Goal: Task Accomplishment & Management: Manage account settings

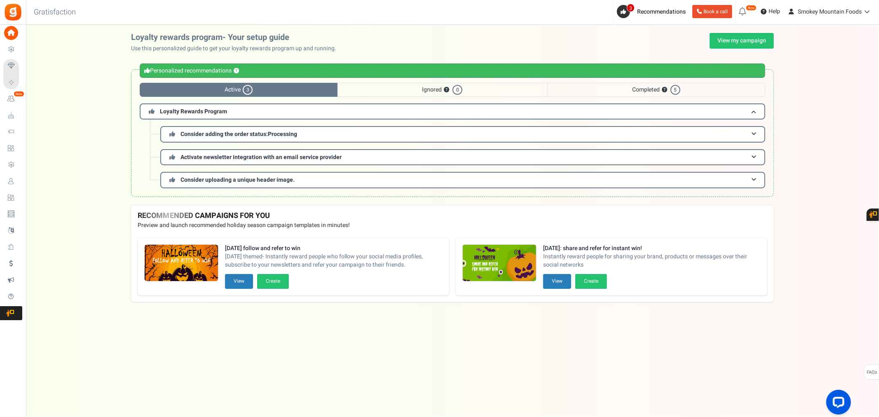
click at [262, 91] on span "Active 3" at bounding box center [239, 90] width 198 height 14
click at [246, 90] on span "3" at bounding box center [248, 90] width 10 height 10
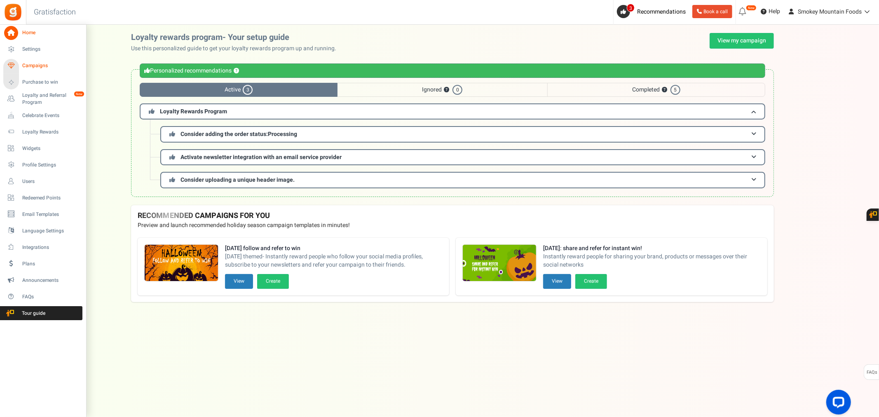
click at [31, 65] on span "Campaigns" at bounding box center [51, 65] width 58 height 7
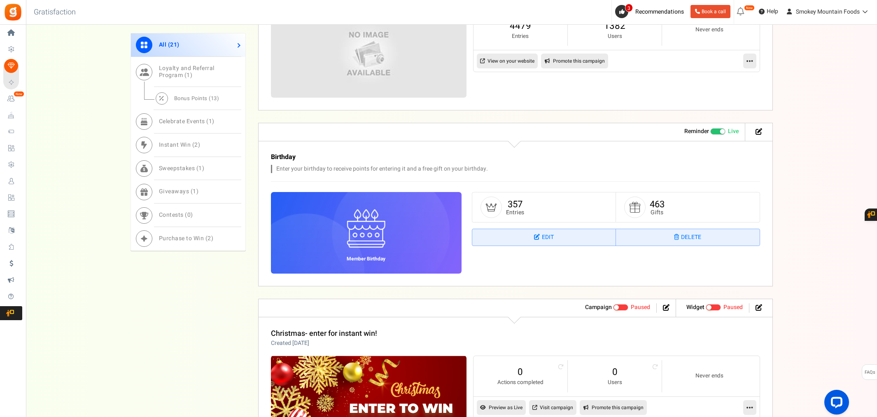
scroll to position [371, 0]
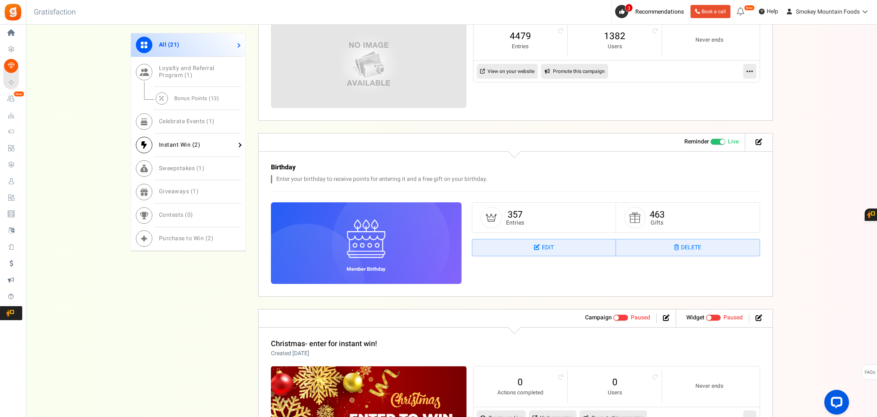
click at [185, 146] on span "Instant Win ( 2 )" at bounding box center [180, 144] width 42 height 9
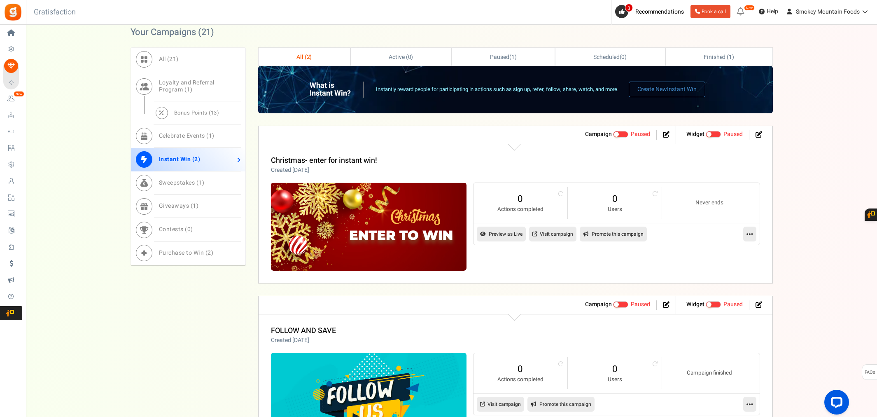
scroll to position [184, 0]
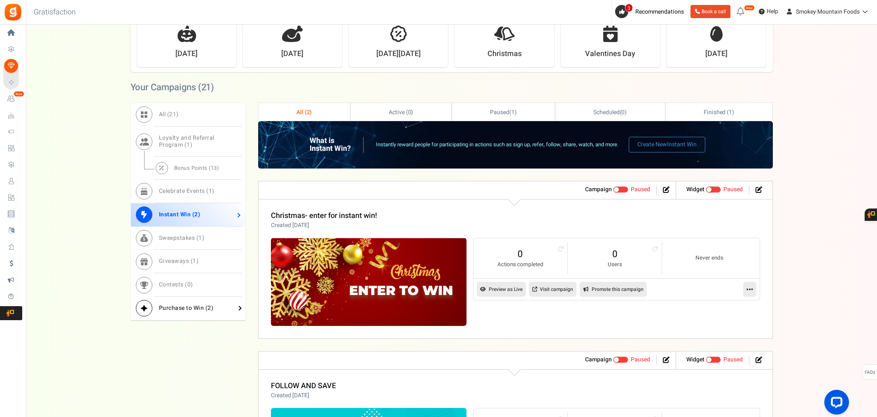
click at [190, 306] on span "Purchase to Win ( 2 )" at bounding box center [186, 308] width 55 height 9
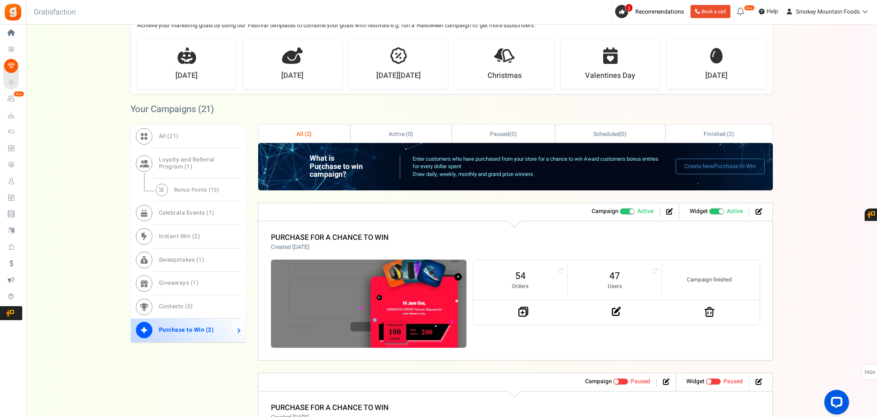
scroll to position [183, 0]
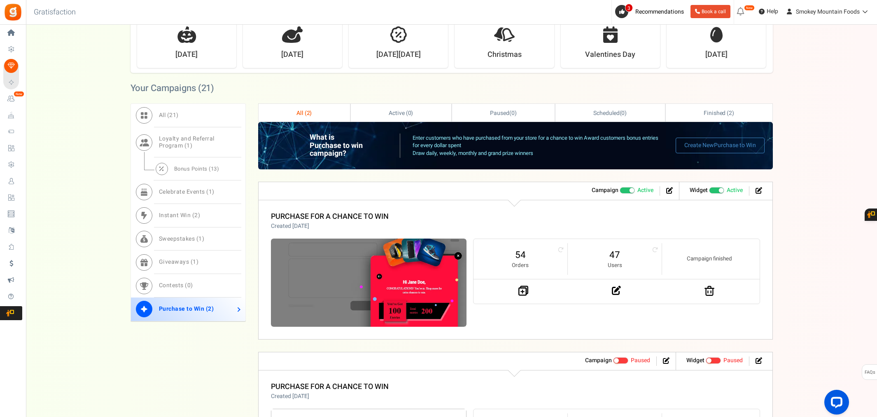
click at [387, 253] on img at bounding box center [369, 283] width 196 height 88
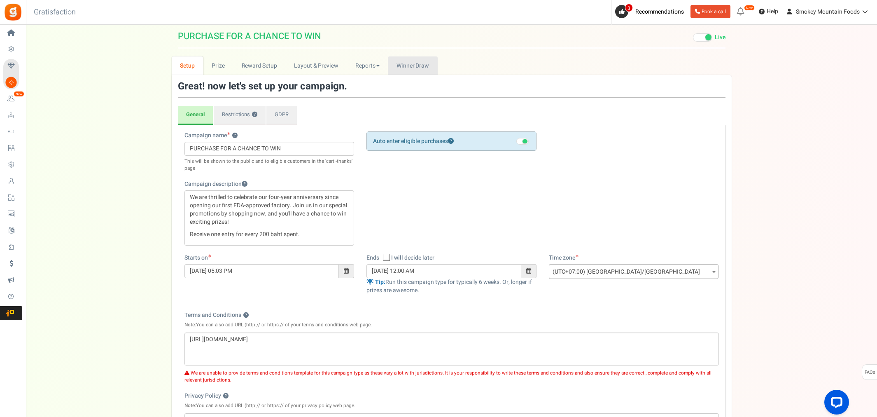
click at [405, 67] on span "Winner Draw" at bounding box center [413, 65] width 33 height 9
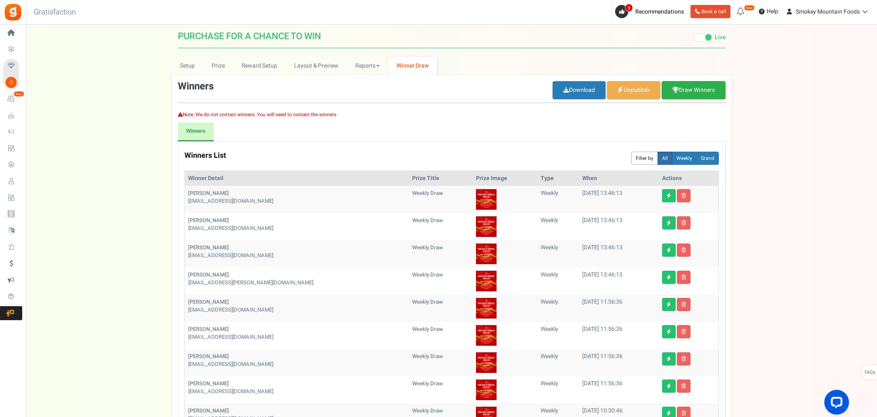
click at [700, 91] on link "Draw Winners" at bounding box center [694, 90] width 64 height 18
select select "random"
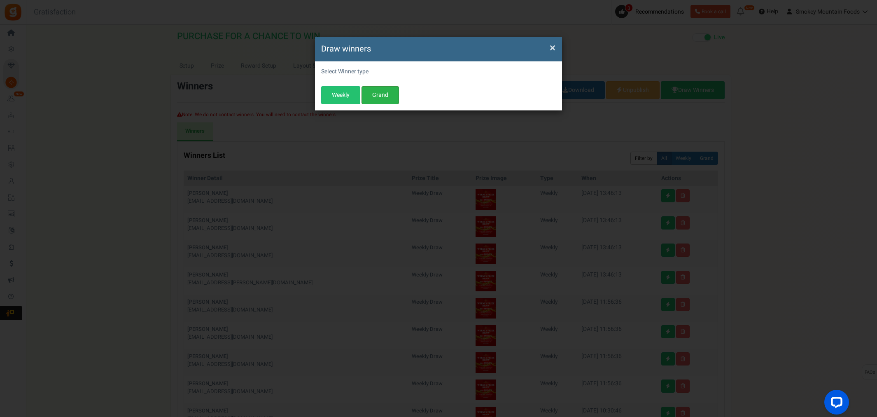
click at [384, 97] on button "Grand" at bounding box center [380, 95] width 37 height 18
select select "all"
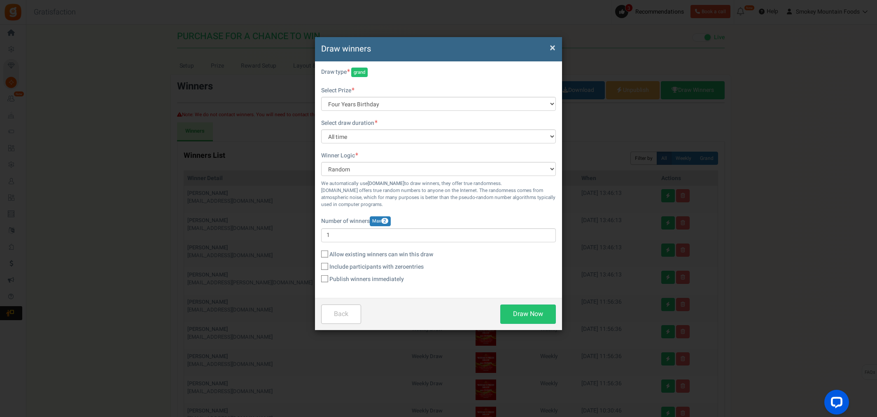
click at [553, 48] on span "×" at bounding box center [553, 48] width 6 height 16
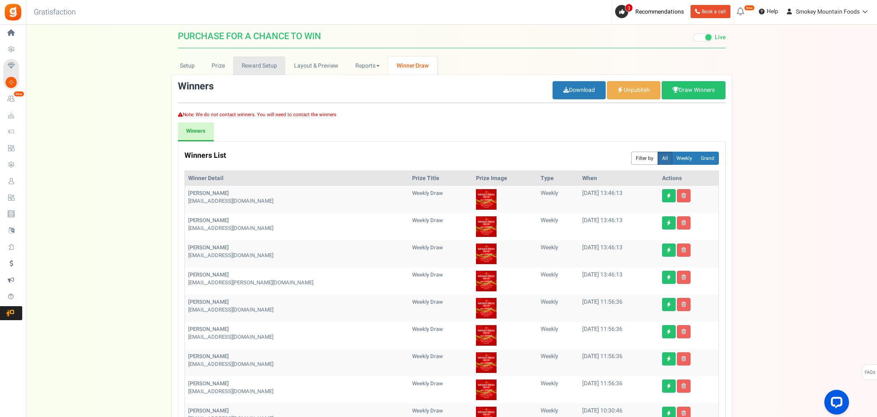
click at [253, 65] on link "Reward Setup" at bounding box center [259, 65] width 52 height 19
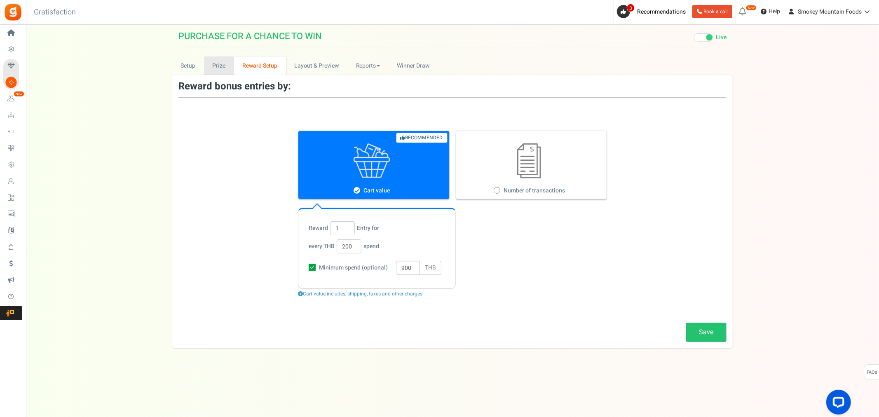
click at [218, 65] on link "Prize" at bounding box center [219, 65] width 30 height 19
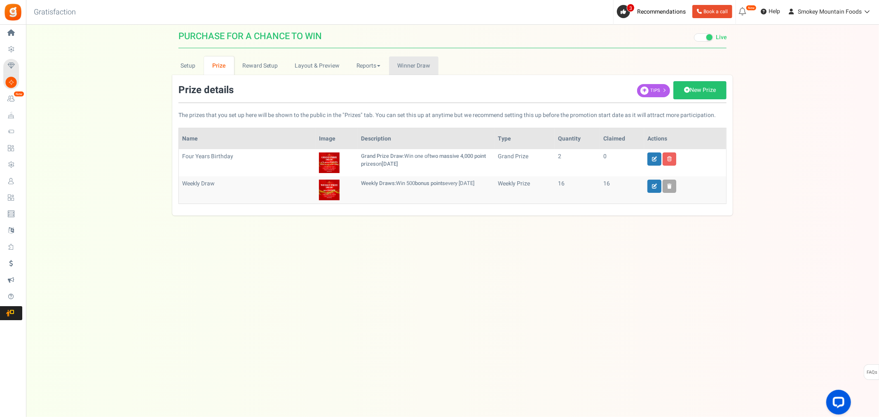
click at [414, 63] on span "Winner Draw" at bounding box center [413, 65] width 33 height 9
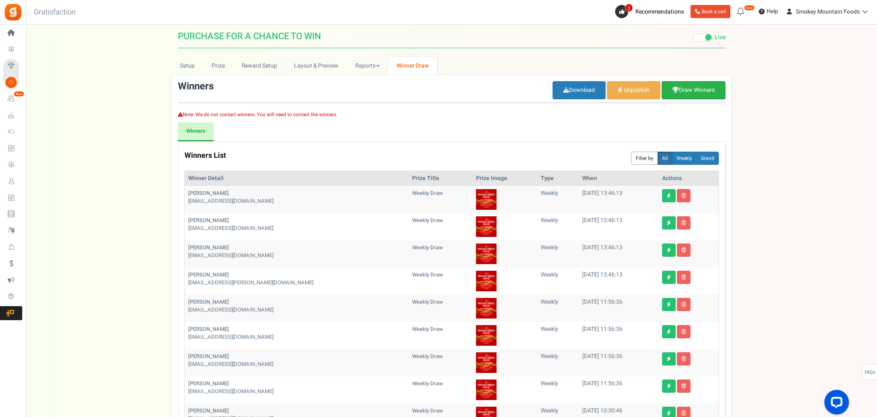
click at [685, 92] on link "Draw Winners" at bounding box center [694, 90] width 64 height 18
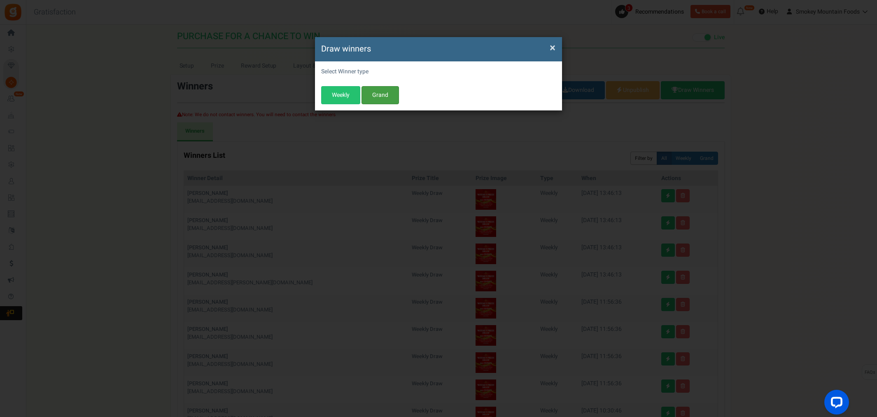
click at [378, 96] on button "Grand" at bounding box center [380, 95] width 37 height 18
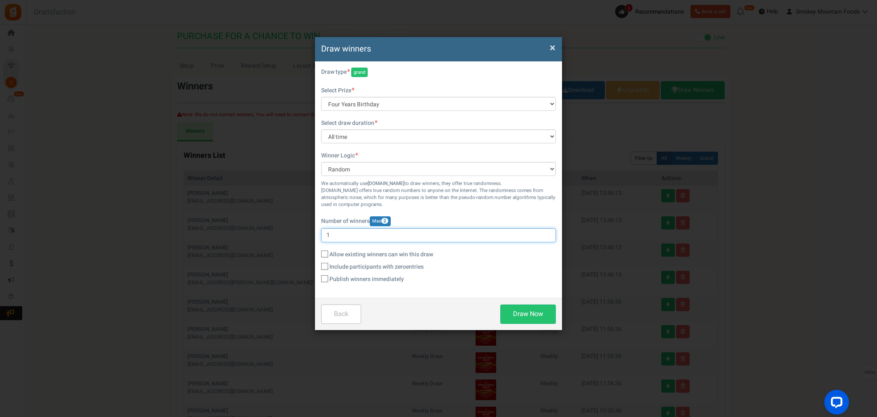
drag, startPoint x: 335, startPoint y: 235, endPoint x: 322, endPoint y: 235, distance: 13.2
click at [322, 235] on input "1" at bounding box center [438, 235] width 235 height 14
type input "2"
click at [325, 254] on icon at bounding box center [325, 254] width 5 height 5
click at [318, 254] on input "Allow existing winners can win this draw" at bounding box center [315, 254] width 5 height 5
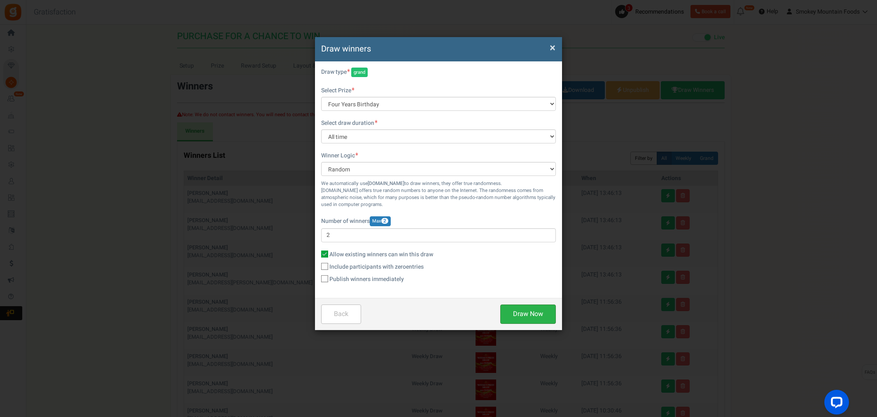
click at [530, 314] on button "Draw Now" at bounding box center [529, 313] width 56 height 19
checkbox input "false"
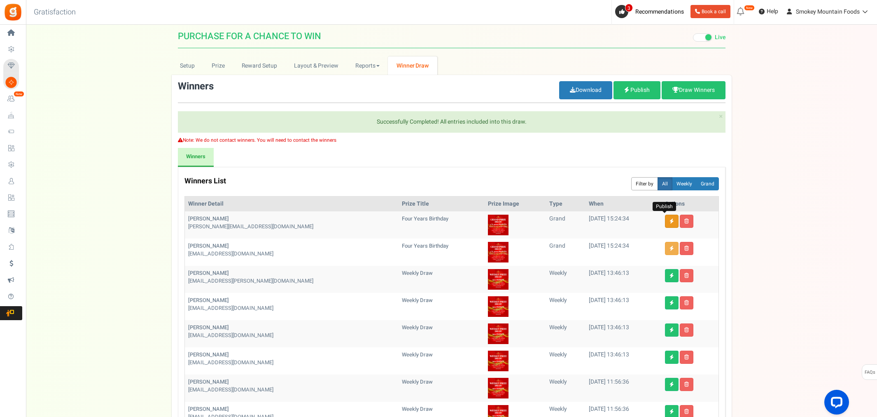
click at [665, 224] on link at bounding box center [672, 221] width 14 height 13
click at [670, 248] on icon at bounding box center [672, 248] width 5 height 5
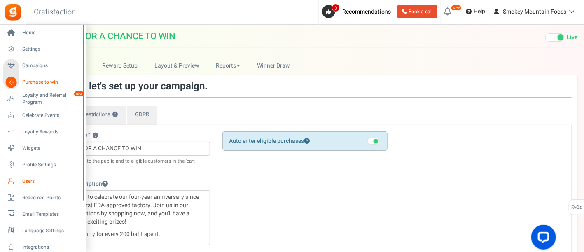
click at [28, 182] on span "Users" at bounding box center [51, 181] width 58 height 7
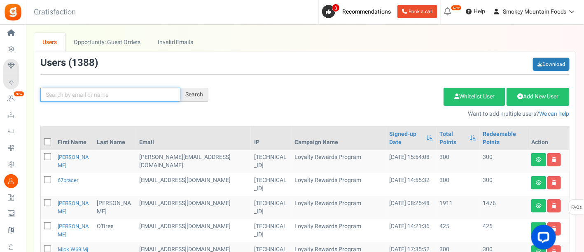
click at [56, 96] on input "text" at bounding box center [110, 95] width 140 height 14
type input "[PERSON_NAME]"
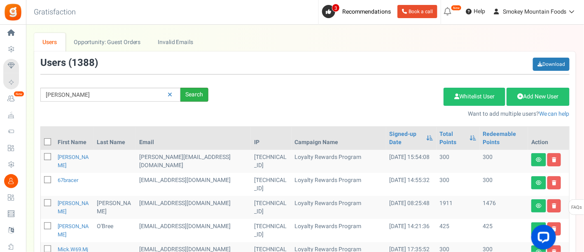
click at [193, 94] on div "Search" at bounding box center [194, 95] width 28 height 14
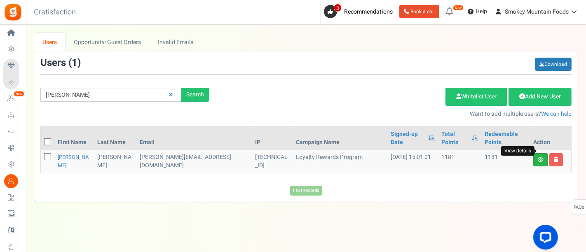
click at [539, 157] on icon at bounding box center [541, 159] width 6 height 5
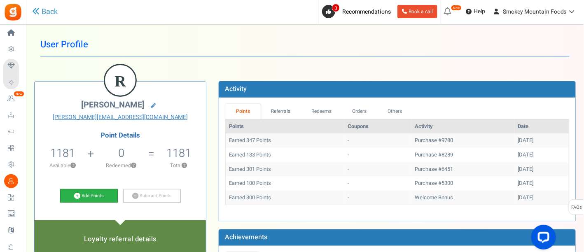
click at [91, 196] on link "Add Points" at bounding box center [89, 196] width 58 height 14
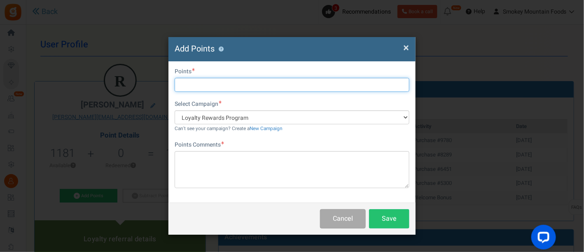
click at [190, 86] on input "text" at bounding box center [292, 85] width 235 height 14
type input "4000"
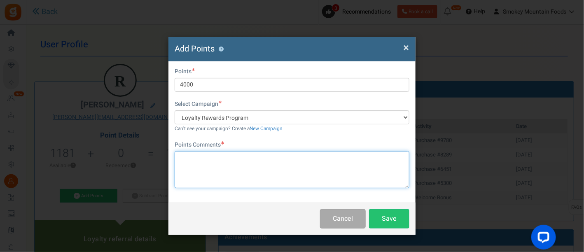
click at [187, 158] on textarea at bounding box center [292, 169] width 235 height 37
paste textarea "Hi [Customer Name], You’re our lucky draw winner this week and we’ve added 500 …"
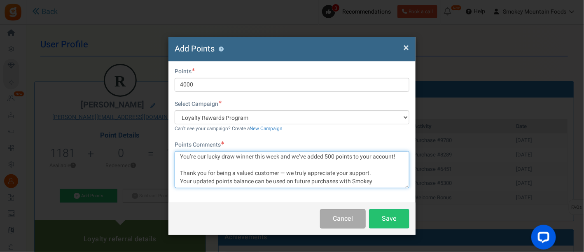
click at [332, 157] on textarea "Hi [Customer Name], You’re our lucky draw winner this week and we’ve added 500 …" at bounding box center [292, 169] width 235 height 37
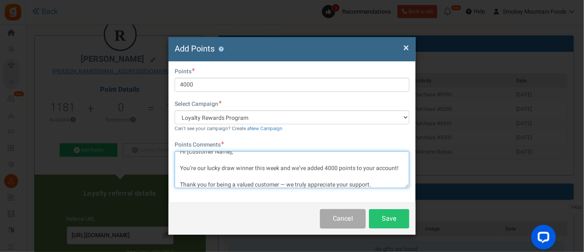
scroll to position [0, 0]
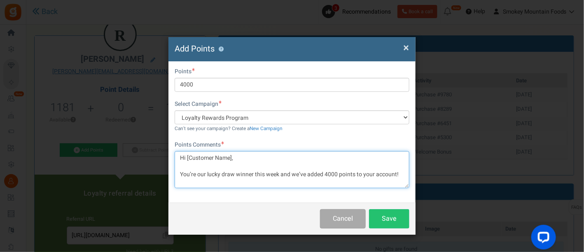
click at [232, 157] on textarea "Hi [Customer Name], You’re our lucky draw winner this week and we’ve added 4000…" at bounding box center [292, 169] width 235 height 37
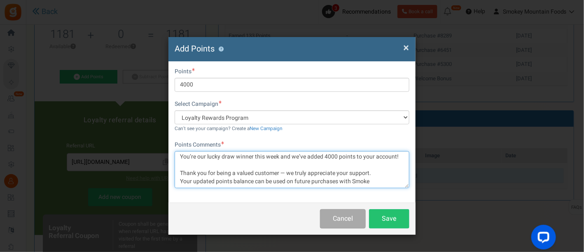
scroll to position [137, 0]
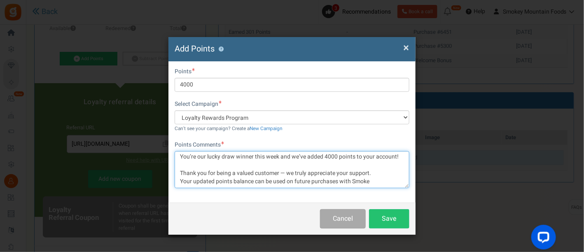
drag, startPoint x: 377, startPoint y: 177, endPoint x: 371, endPoint y: 180, distance: 6.9
click at [371, 180] on textarea "Hi, You’re our lucky draw winner this week and we’ve added 4000 points to your …" at bounding box center [292, 169] width 235 height 37
type textarea "Hi, You’re our lucky draw winner this week and we’ve added 4000 points to your …"
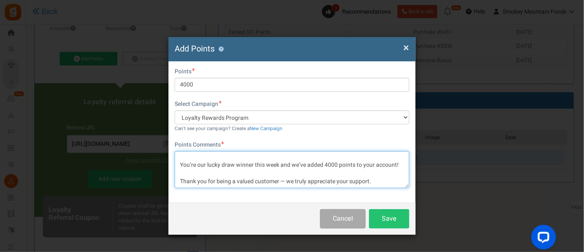
scroll to position [0, 0]
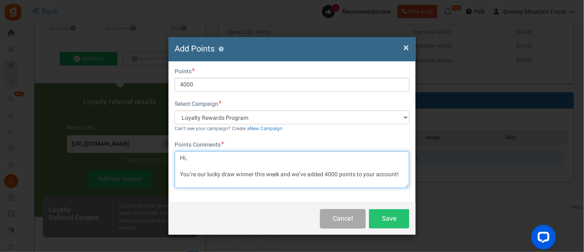
drag, startPoint x: 375, startPoint y: 179, endPoint x: 161, endPoint y: 142, distance: 217.3
click at [161, 142] on div "× Close Add Points ? First Name Last Name Email [PERSON_NAME][EMAIL_ADDRESS][DO…" at bounding box center [292, 126] width 584 height 252
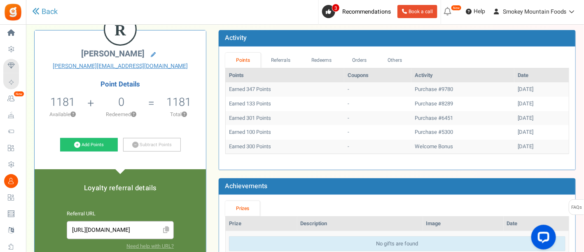
scroll to position [46, 0]
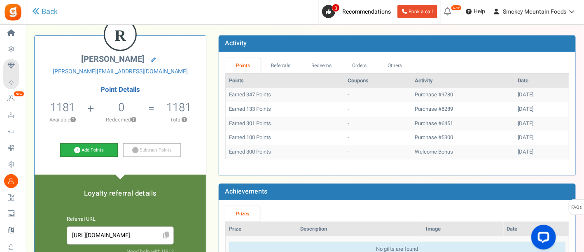
click at [108, 152] on link "Add Points" at bounding box center [89, 150] width 58 height 14
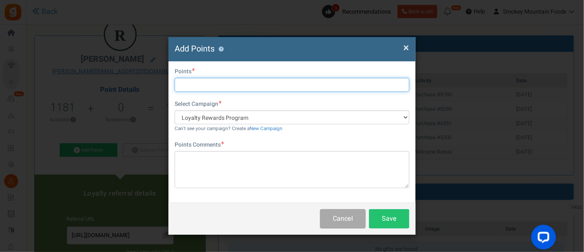
click at [195, 83] on input "text" at bounding box center [292, 85] width 235 height 14
type input "4000"
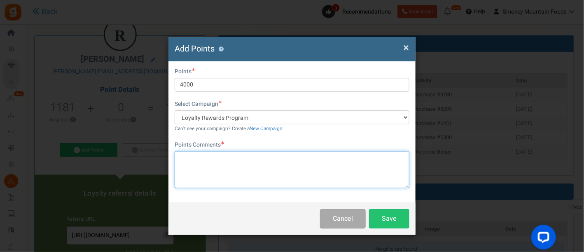
click at [187, 161] on textarea at bounding box center [292, 169] width 235 height 37
paste textarea "Hi [Customer Name], You’re our lucky draw winner this week and we’ve added 500 …"
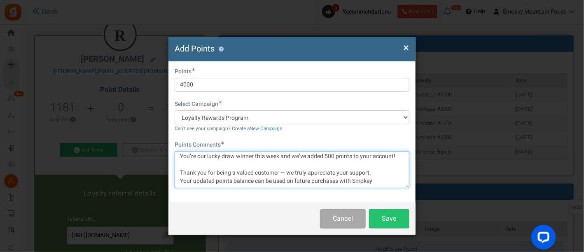
scroll to position [18, 0]
click at [327, 157] on textarea "Hi [Customer Name], You’re our lucky draw winner this week and we’ve added 500 …" at bounding box center [292, 169] width 235 height 37
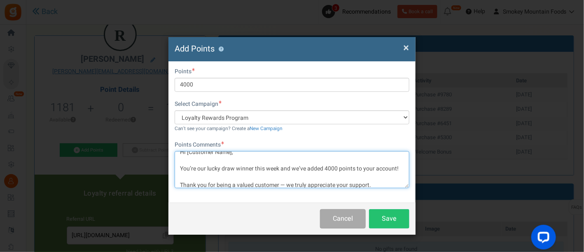
scroll to position [0, 0]
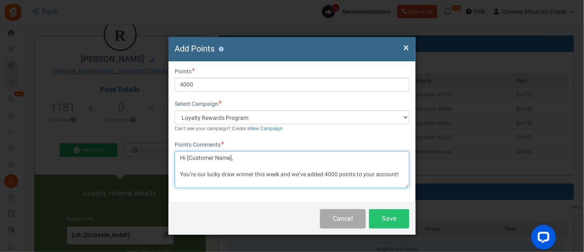
click at [232, 158] on textarea "Hi [Customer Name], You’re our lucky draw winner this week and we’ve added 4000…" at bounding box center [292, 169] width 235 height 37
click at [209, 159] on textarea "Hi, You’re our lucky draw winner this week and we’ve added 4000 points to your …" at bounding box center [292, 169] width 235 height 37
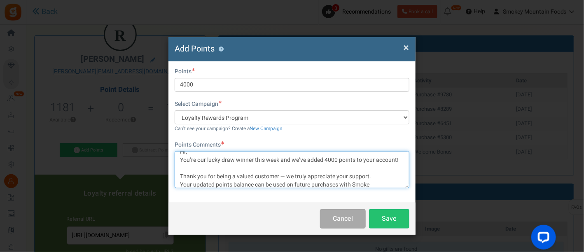
scroll to position [9, 0]
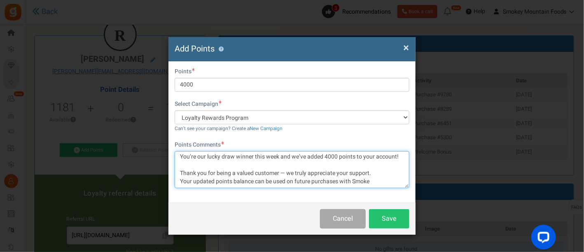
drag, startPoint x: 181, startPoint y: 179, endPoint x: 370, endPoint y: 191, distance: 188.6
click at [370, 191] on div "First Name Last Name Email [PERSON_NAME][EMAIL_ADDRESS][DOMAIN_NAME] Do you wan…" at bounding box center [291, 131] width 247 height 141
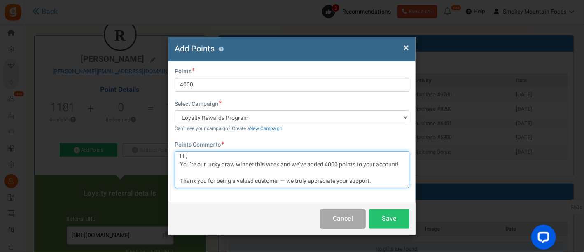
scroll to position [0, 0]
drag, startPoint x: 372, startPoint y: 170, endPoint x: 174, endPoint y: 147, distance: 198.6
click at [175, 147] on div "Points Comments Hi, You’re our lucky draw winner this week and we’ve added 4000…" at bounding box center [292, 164] width 235 height 47
type textarea "Hi, You’re our lucky draw winner this week and we’ve added 4000 points to your …"
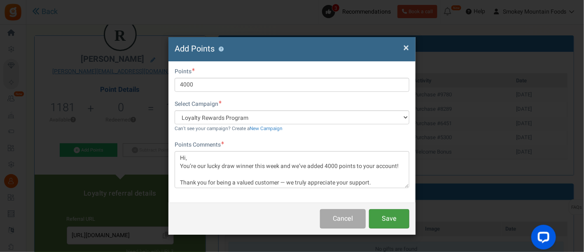
click at [390, 214] on button "Save" at bounding box center [389, 218] width 40 height 19
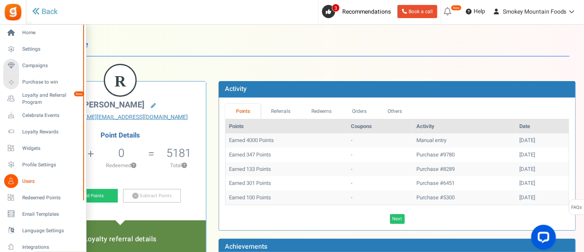
click at [28, 180] on span "Users" at bounding box center [51, 181] width 58 height 7
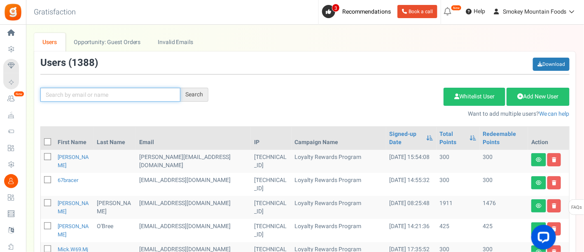
click at [66, 92] on input "text" at bounding box center [110, 95] width 140 height 14
type input "[PERSON_NAME]"
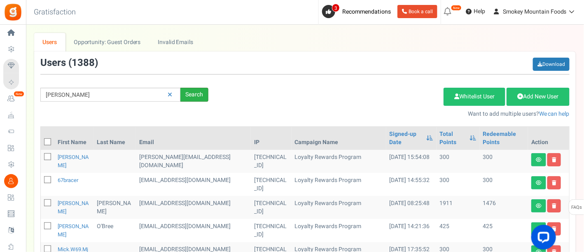
click at [196, 93] on div "Search" at bounding box center [194, 95] width 28 height 14
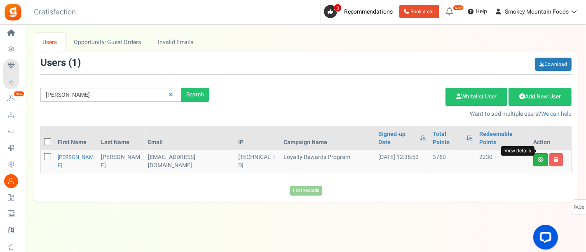
click at [538, 157] on icon at bounding box center [541, 159] width 6 height 5
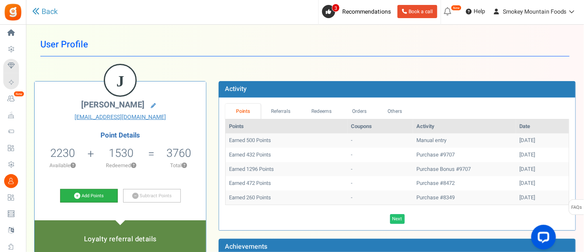
click at [97, 194] on link "Add Points" at bounding box center [89, 196] width 58 height 14
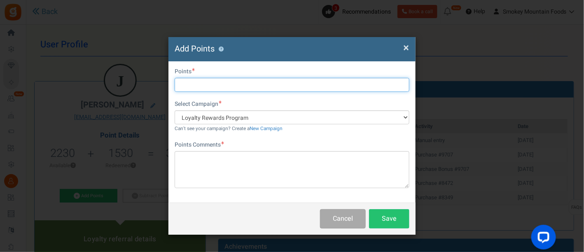
click at [182, 85] on input "text" at bounding box center [292, 85] width 235 height 14
type input "4000"
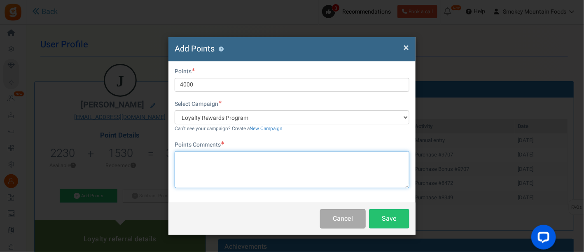
click at [197, 156] on textarea at bounding box center [292, 169] width 235 height 37
paste textarea "Hi, You’re our lucky draw winner this week and we’ve added 4000 points to your …"
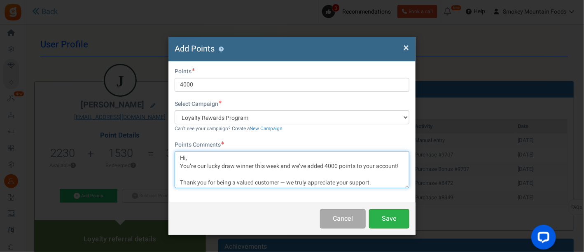
type textarea "Hi, You’re our lucky draw winner this week and we’ve added 4000 points to your …"
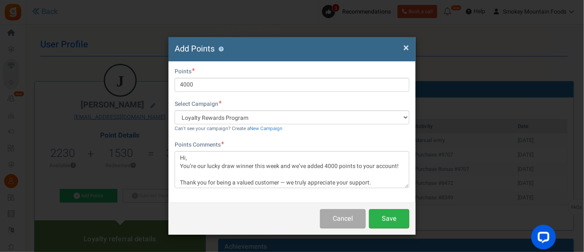
click at [391, 219] on button "Save" at bounding box center [389, 218] width 40 height 19
